Goal: Navigation & Orientation: Understand site structure

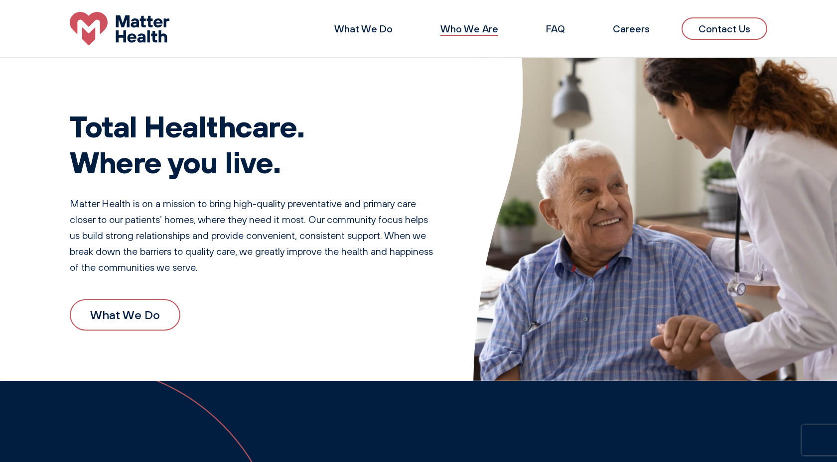
click at [461, 31] on link "Who We Are" at bounding box center [469, 28] width 58 height 12
click at [369, 30] on link "What We Do" at bounding box center [363, 28] width 58 height 12
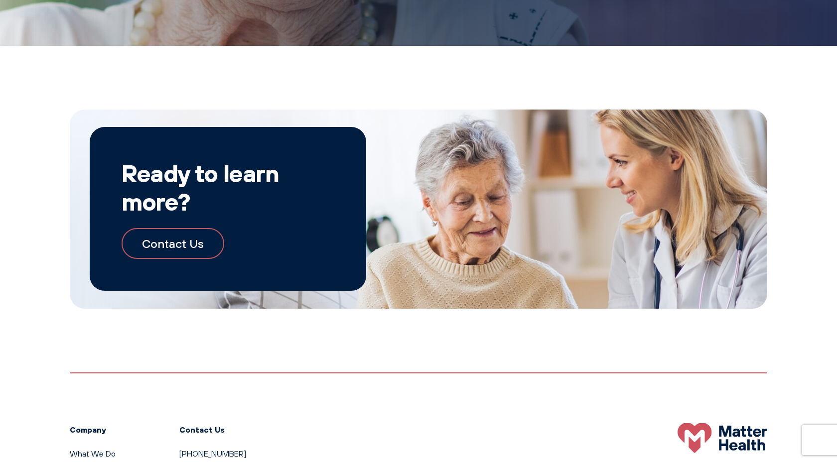
scroll to position [1060, 0]
